Goal: Entertainment & Leisure: Consume media (video, audio)

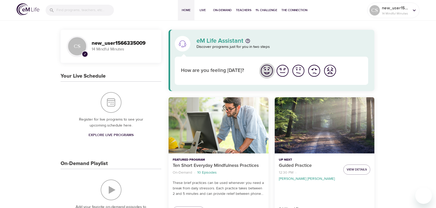
click at [271, 68] on img "I'm feeling great" at bounding box center [267, 71] width 14 height 14
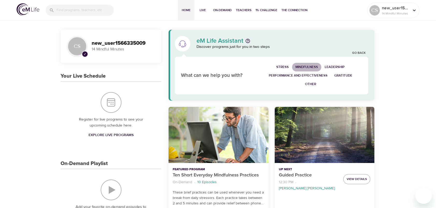
click at [307, 66] on span "Mindfulness" at bounding box center [307, 67] width 23 height 6
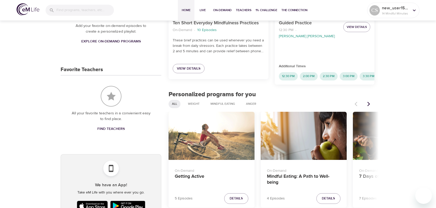
scroll to position [207, 0]
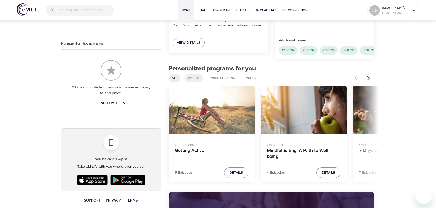
click at [192, 76] on span "Weight" at bounding box center [194, 78] width 18 height 4
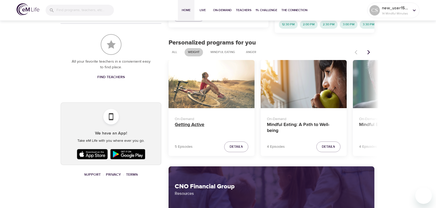
scroll to position [181, 0]
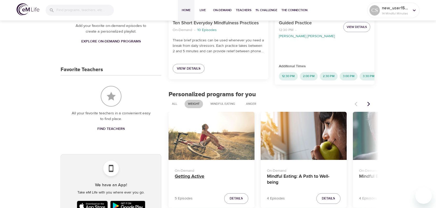
click at [194, 174] on h4 "Getting Active" at bounding box center [212, 180] width 74 height 12
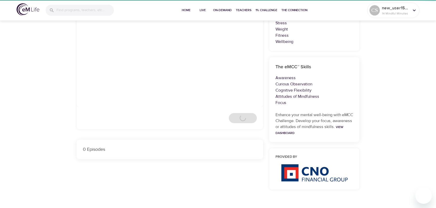
scroll to position [181, 0]
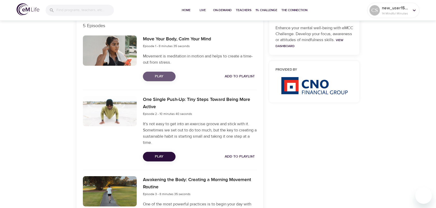
click at [161, 75] on span "Play" at bounding box center [159, 76] width 24 height 6
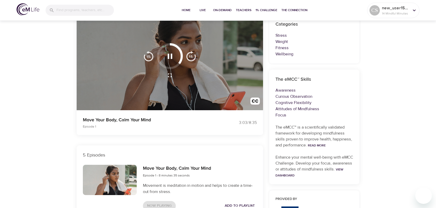
scroll to position [26, 0]
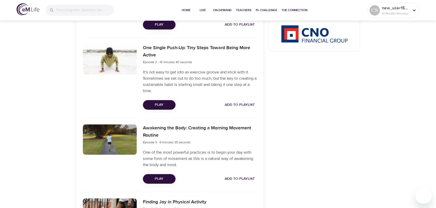
scroll to position [259, 0]
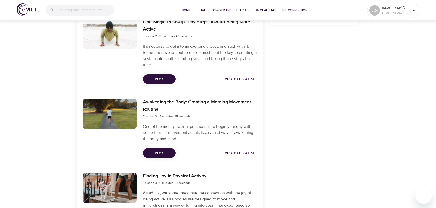
click at [310, 69] on div "Categories Stress Weight Fitness Wellbeing The eMCC™ Skills Awareness Curious O…" at bounding box center [314, 55] width 96 height 503
click at [336, 66] on div "Categories Stress Weight Fitness Wellbeing The eMCC™ Skills Awareness Curious O…" at bounding box center [314, 55] width 96 height 503
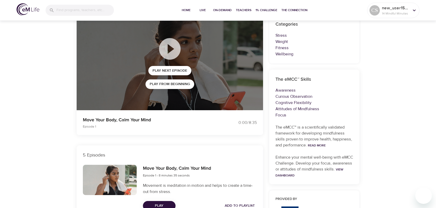
scroll to position [0, 0]
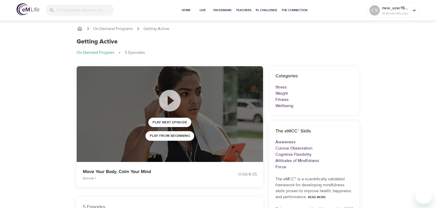
click at [414, 9] on icon at bounding box center [415, 11] width 6 height 6
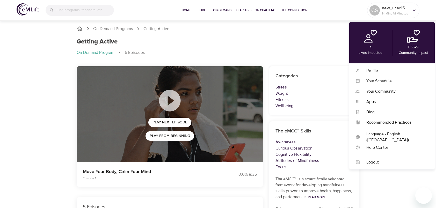
click at [292, 39] on div "Getting Active" at bounding box center [218, 42] width 283 height 8
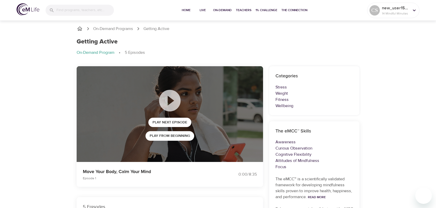
click at [178, 136] on span "Play from beginning" at bounding box center [170, 136] width 40 height 6
